Goal: Check status: Check status

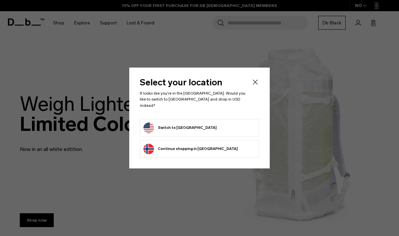
click at [225, 127] on form "Switch to [GEOGRAPHIC_DATA]" at bounding box center [199, 128] width 112 height 11
click at [186, 123] on button "Switch to [GEOGRAPHIC_DATA]" at bounding box center [179, 128] width 73 height 11
click at [172, 129] on button "Switch to [GEOGRAPHIC_DATA]" at bounding box center [179, 128] width 73 height 11
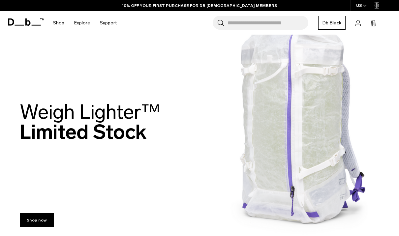
click at [359, 22] on icon at bounding box center [357, 23] width 5 height 6
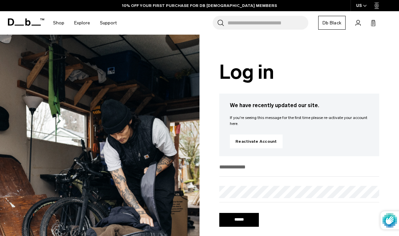
click at [267, 169] on input "email" at bounding box center [299, 166] width 160 height 11
click at [273, 142] on link "Reactivate Account" at bounding box center [256, 141] width 53 height 14
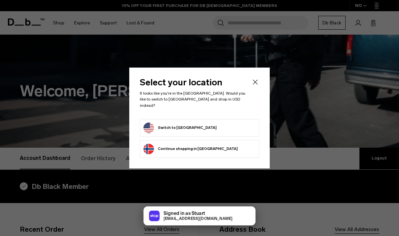
click at [165, 124] on button "Switch to [GEOGRAPHIC_DATA]" at bounding box center [179, 128] width 73 height 11
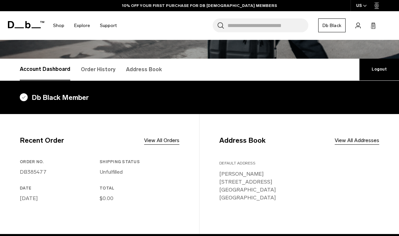
scroll to position [84, 0]
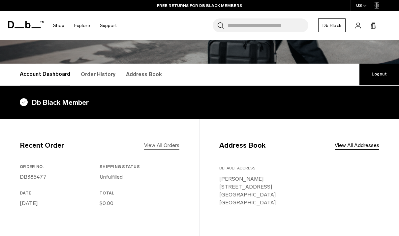
click at [167, 146] on link "View All Orders" at bounding box center [161, 145] width 35 height 8
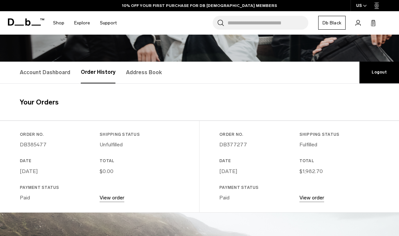
scroll to position [116, 0]
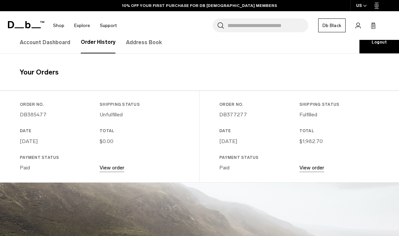
click at [117, 168] on link "View order" at bounding box center [111, 167] width 25 height 6
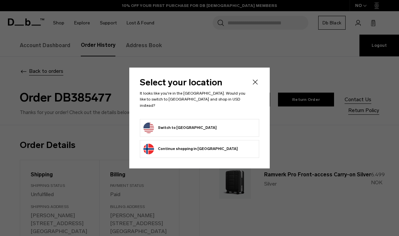
click at [178, 124] on button "Switch to [GEOGRAPHIC_DATA]" at bounding box center [179, 128] width 73 height 11
click at [256, 83] on icon "Close" at bounding box center [255, 82] width 8 height 8
